Goal: Transaction & Acquisition: Register for event/course

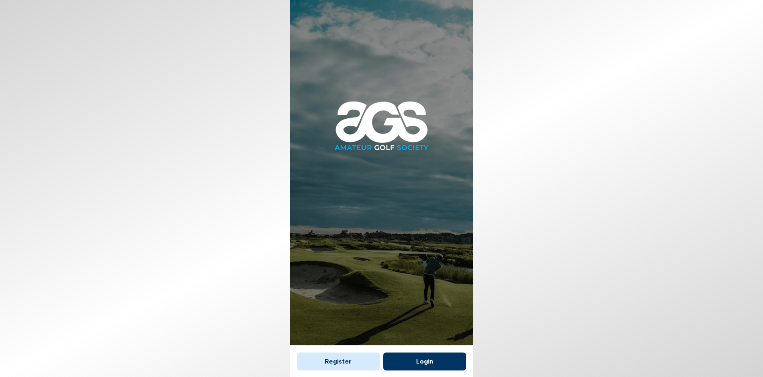
click at [428, 361] on button "Login" at bounding box center [424, 361] width 83 height 18
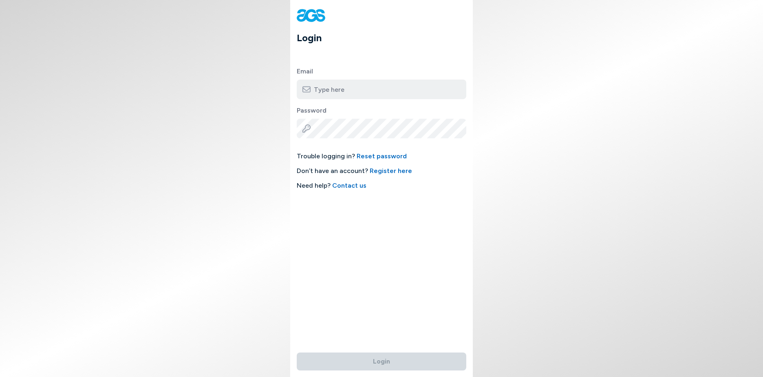
type input "[PERSON_NAME][EMAIL_ADDRESS][DOMAIN_NAME]"
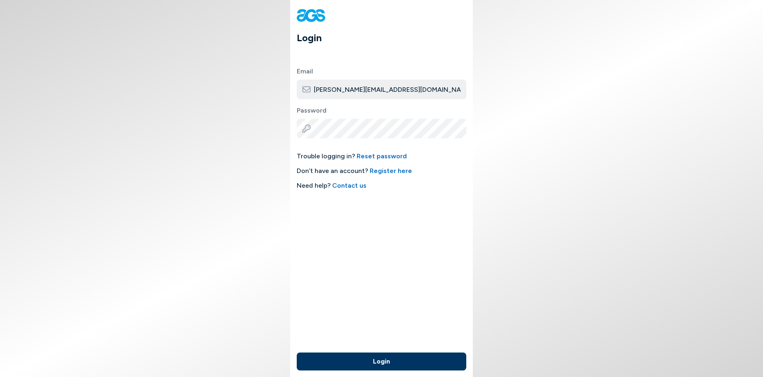
click at [370, 360] on button "Login" at bounding box center [382, 361] width 170 height 18
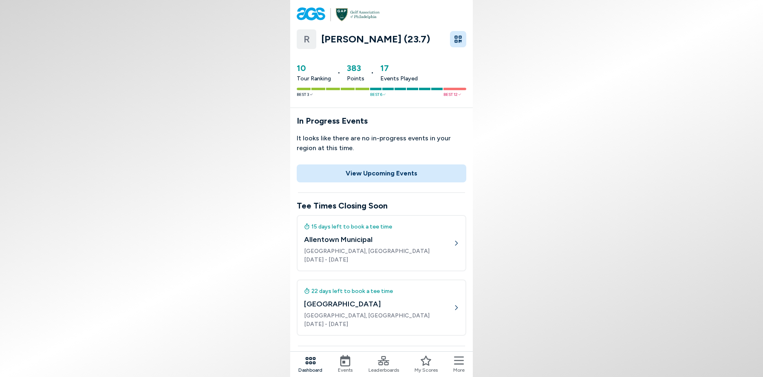
click at [347, 358] on icon at bounding box center [345, 360] width 10 height 11
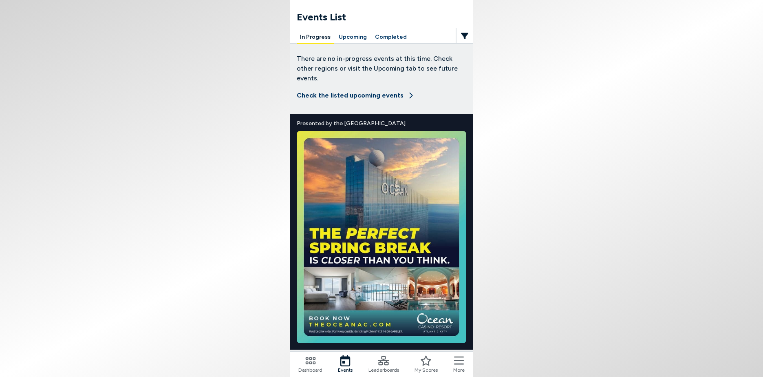
click at [349, 33] on button "Upcoming" at bounding box center [352, 37] width 35 height 13
